Goal: Book appointment/travel/reservation

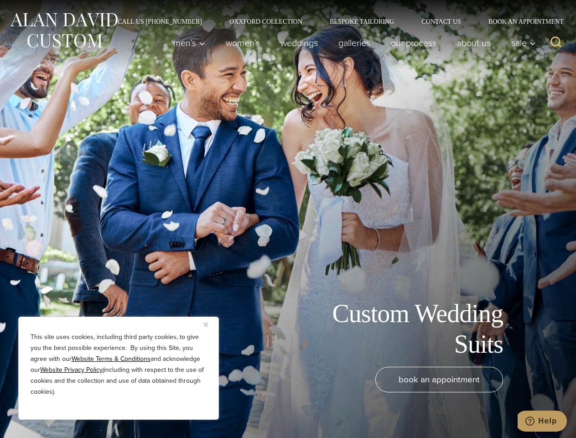
click at [288, 219] on div "Custom Wedding Suits book an appointment" at bounding box center [288, 219] width 576 height 438
click at [209, 324] on button "Close" at bounding box center [209, 324] width 11 height 11
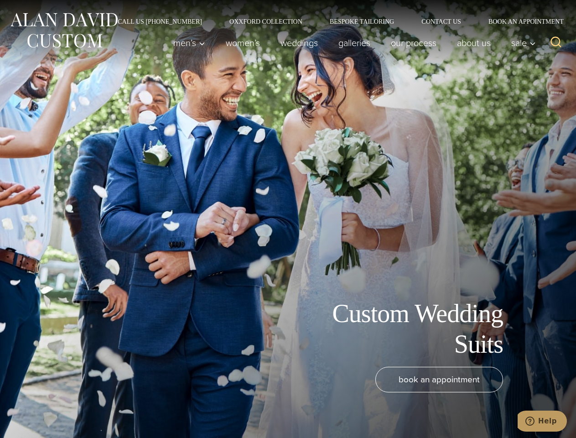
click at [119, 407] on div "book an appointment" at bounding box center [274, 398] width 531 height 62
click at [556, 43] on icon "Search" at bounding box center [556, 42] width 13 height 13
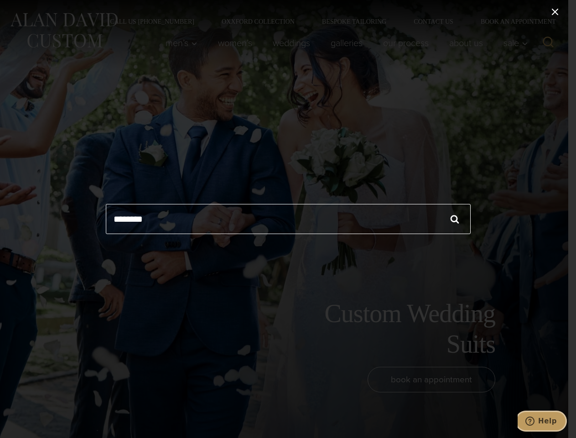
click at [535, 421] on icon "Help" at bounding box center [529, 420] width 9 height 9
